Goal: Navigation & Orientation: Find specific page/section

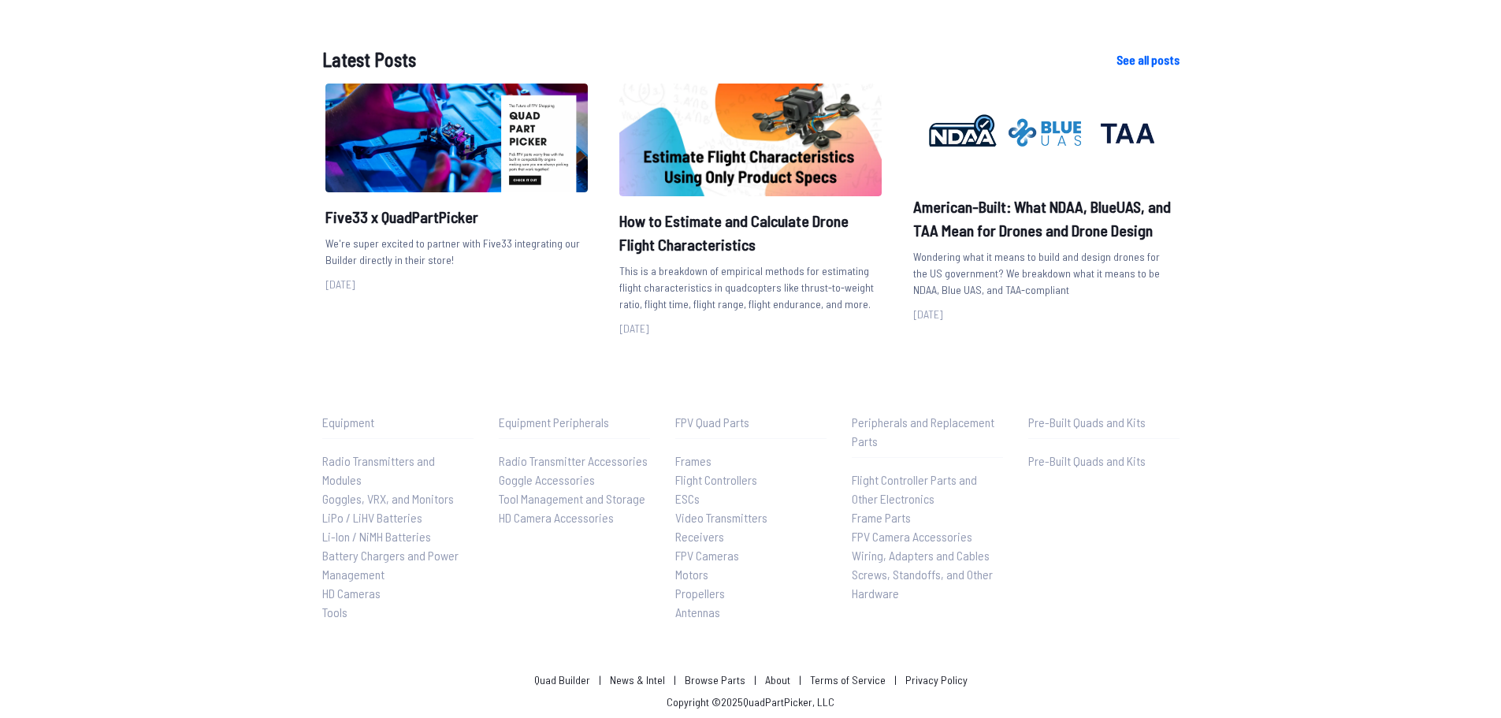
scroll to position [1811, 0]
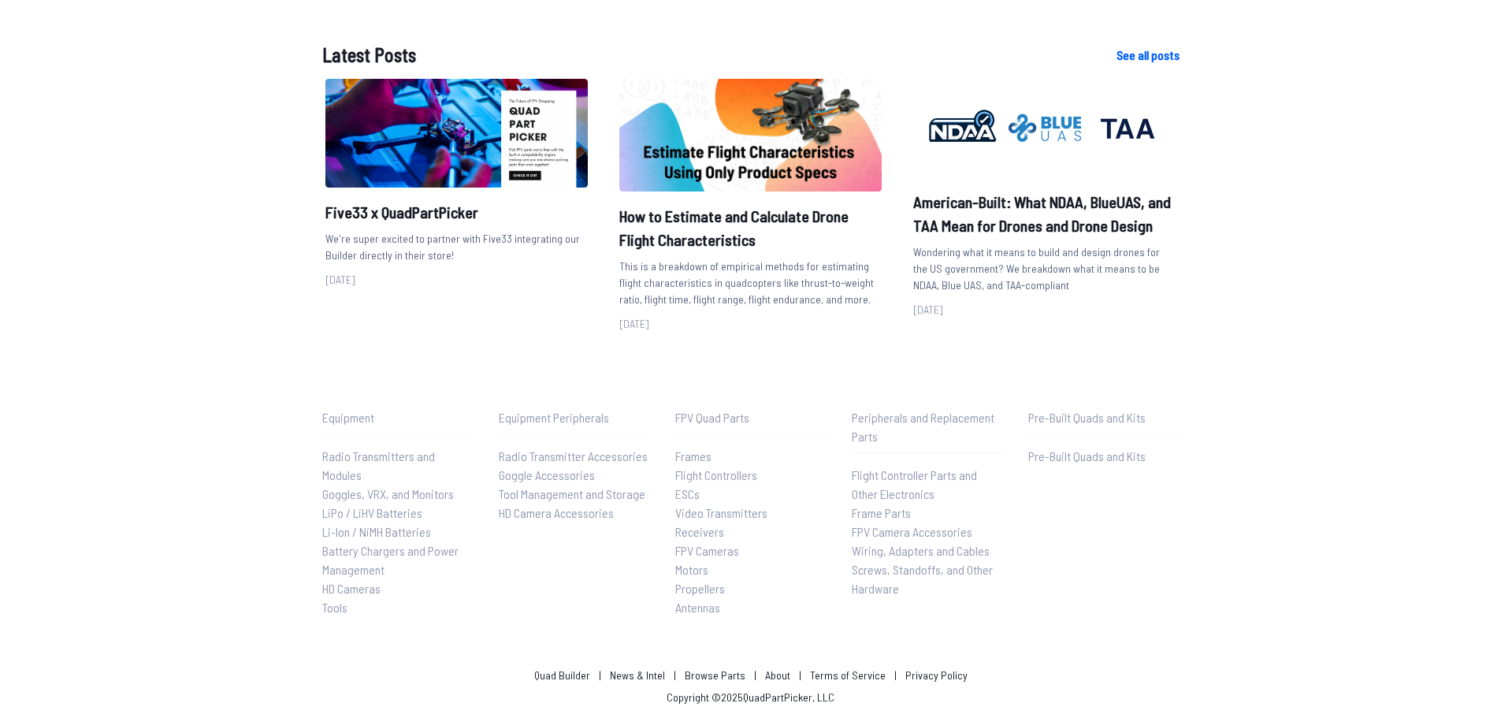
click at [332, 587] on span "HD Cameras" at bounding box center [351, 588] width 58 height 15
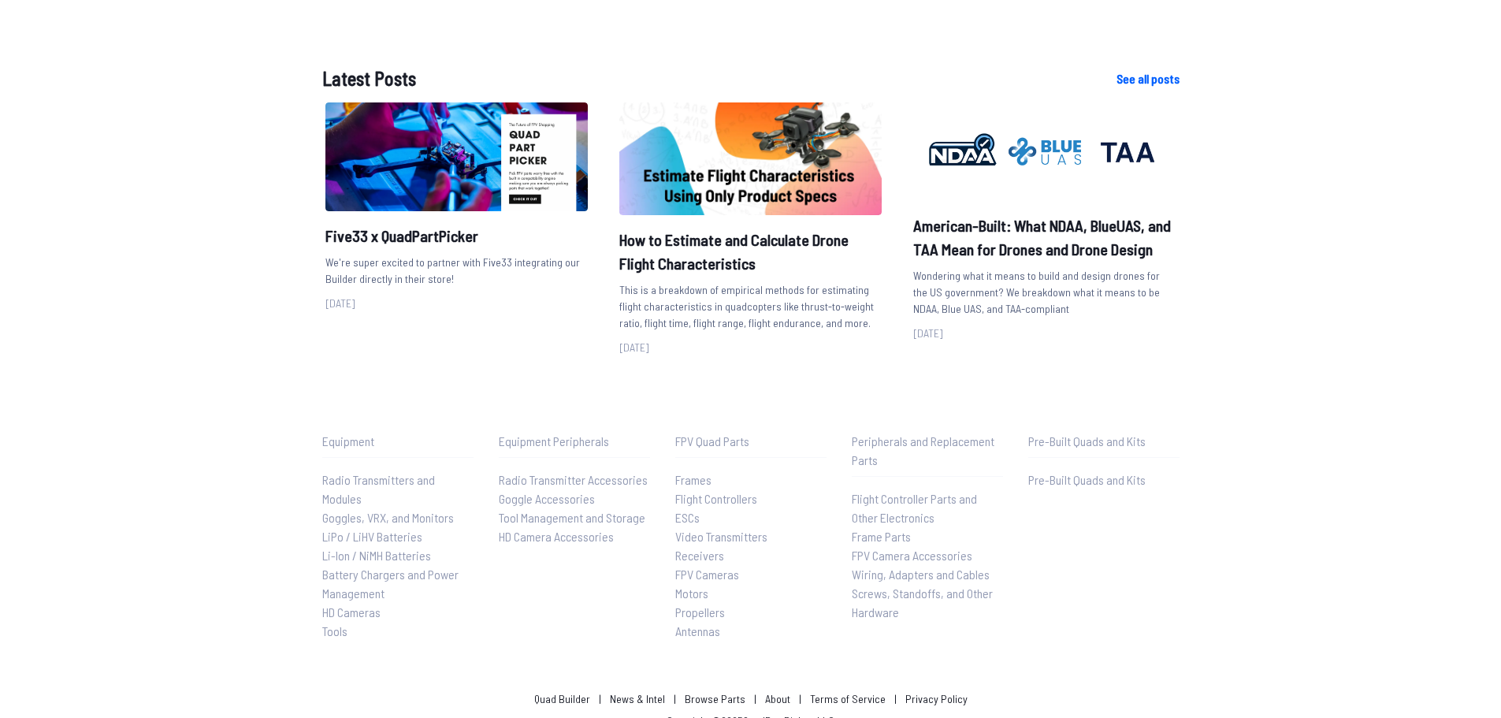
scroll to position [1811, 0]
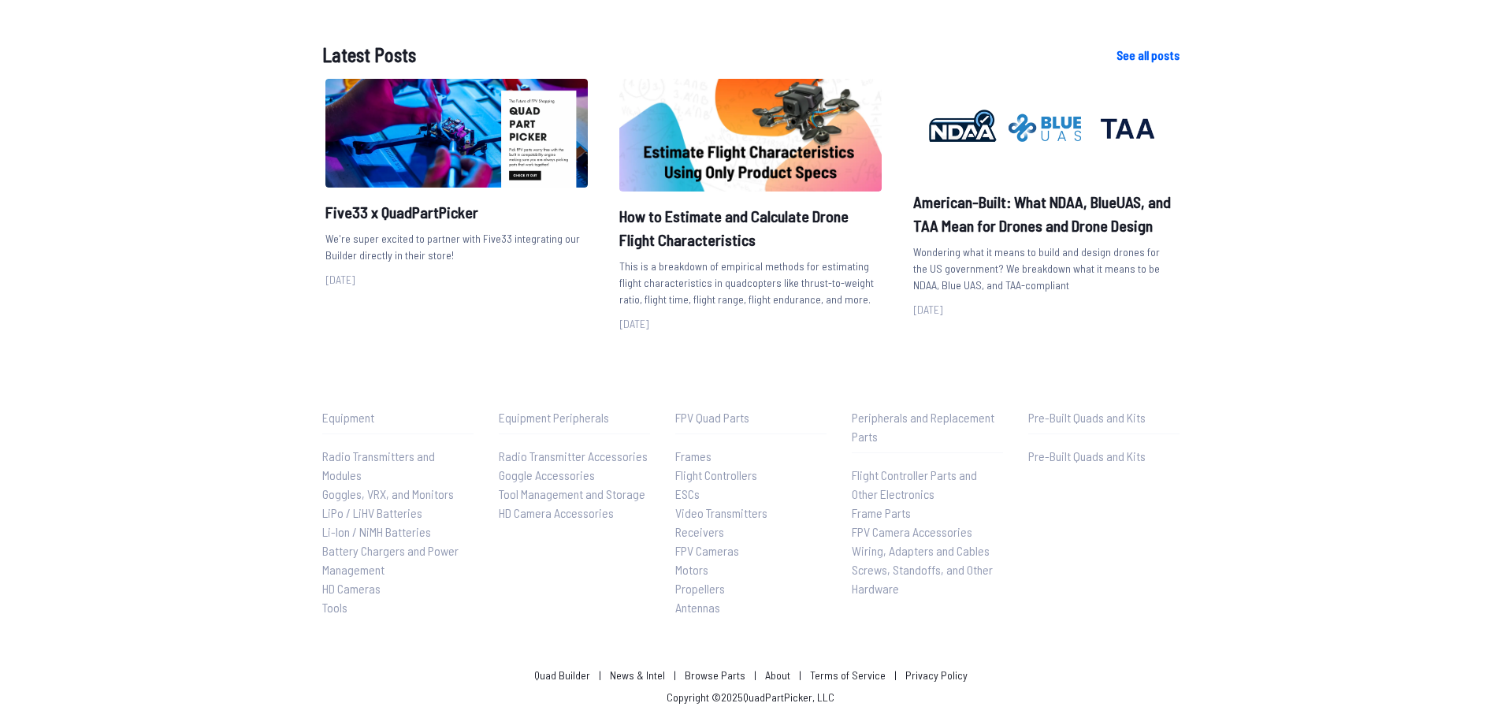
click at [685, 533] on span "Receivers" at bounding box center [699, 531] width 49 height 15
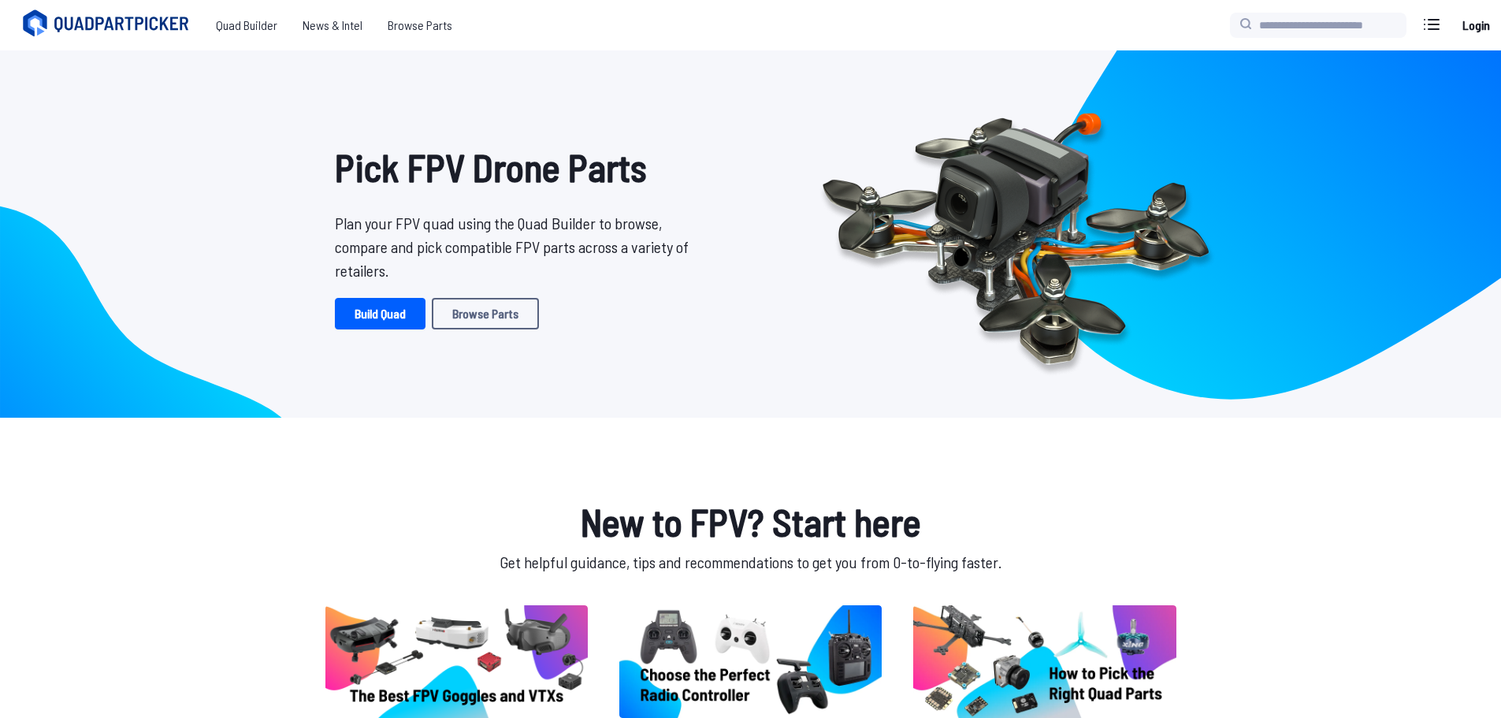
scroll to position [1811, 0]
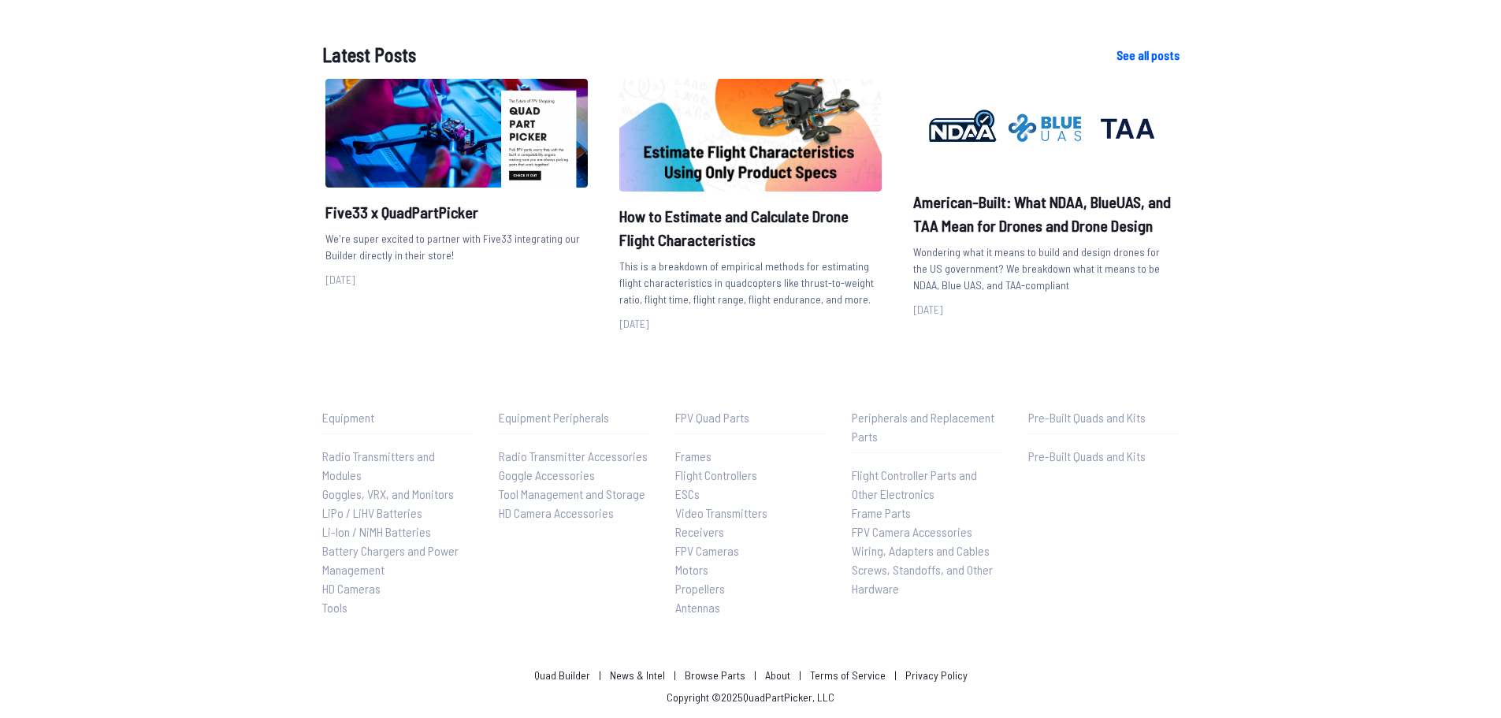
click at [732, 514] on span "Video Transmitters" at bounding box center [721, 512] width 92 height 15
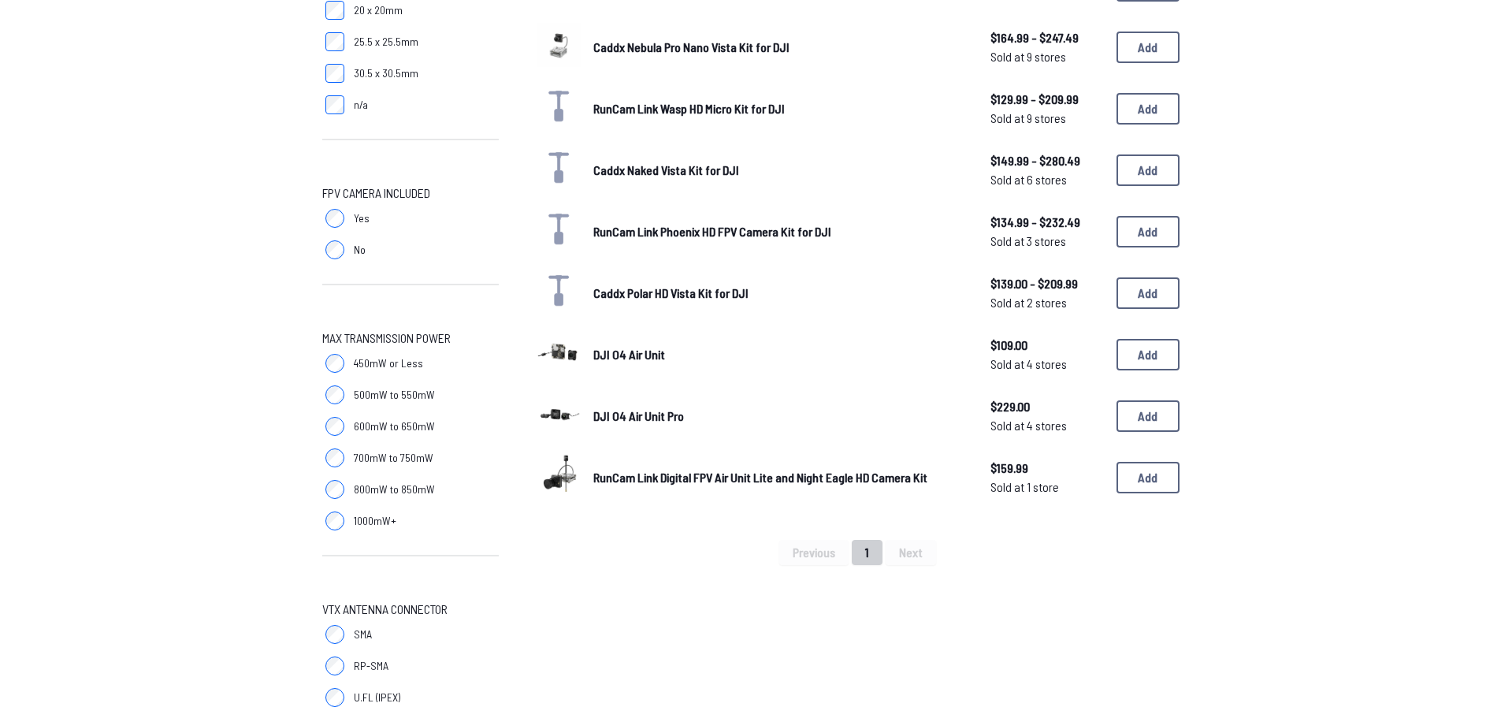
scroll to position [551, 0]
